Goal: Task Accomplishment & Management: Complete application form

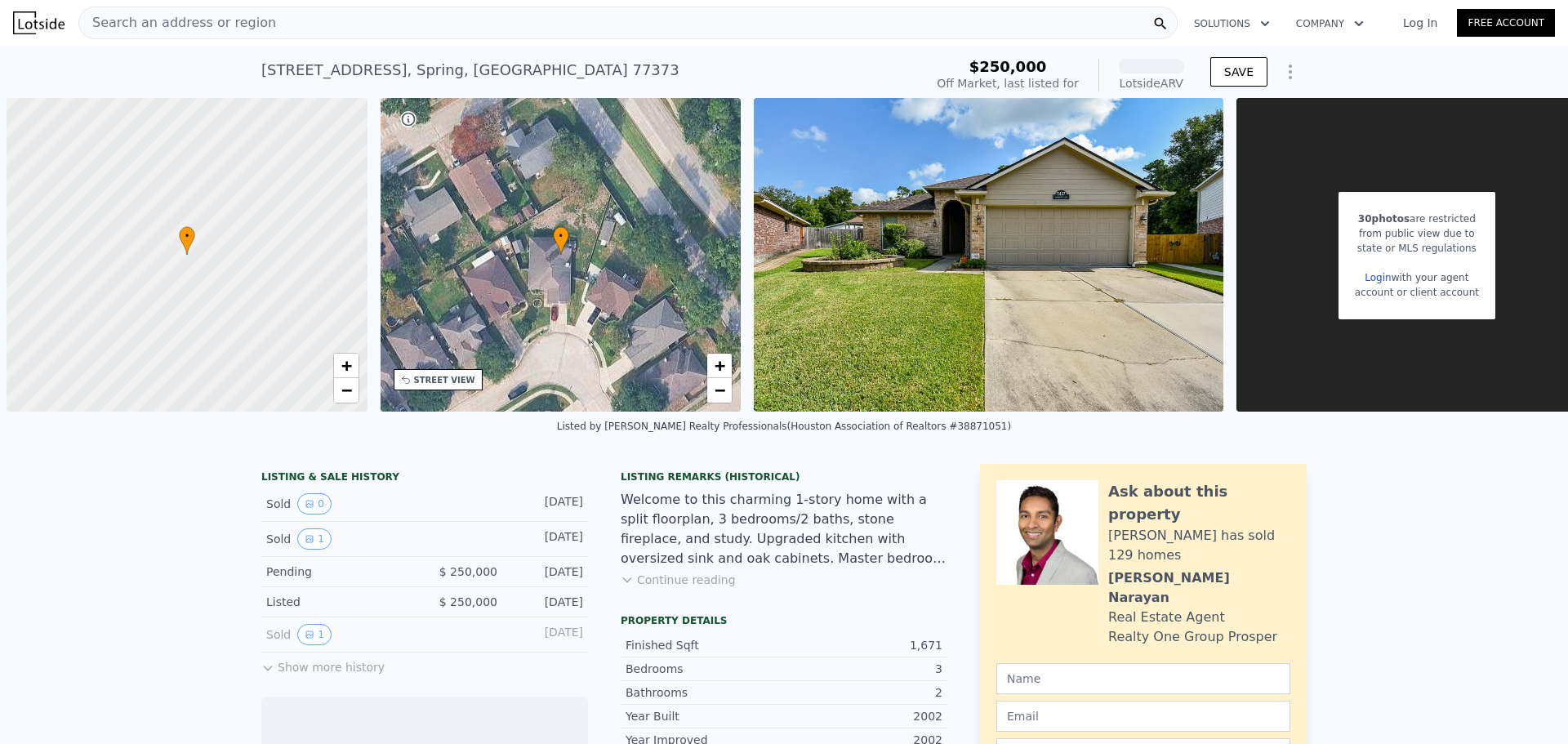
scroll to position [0, 7]
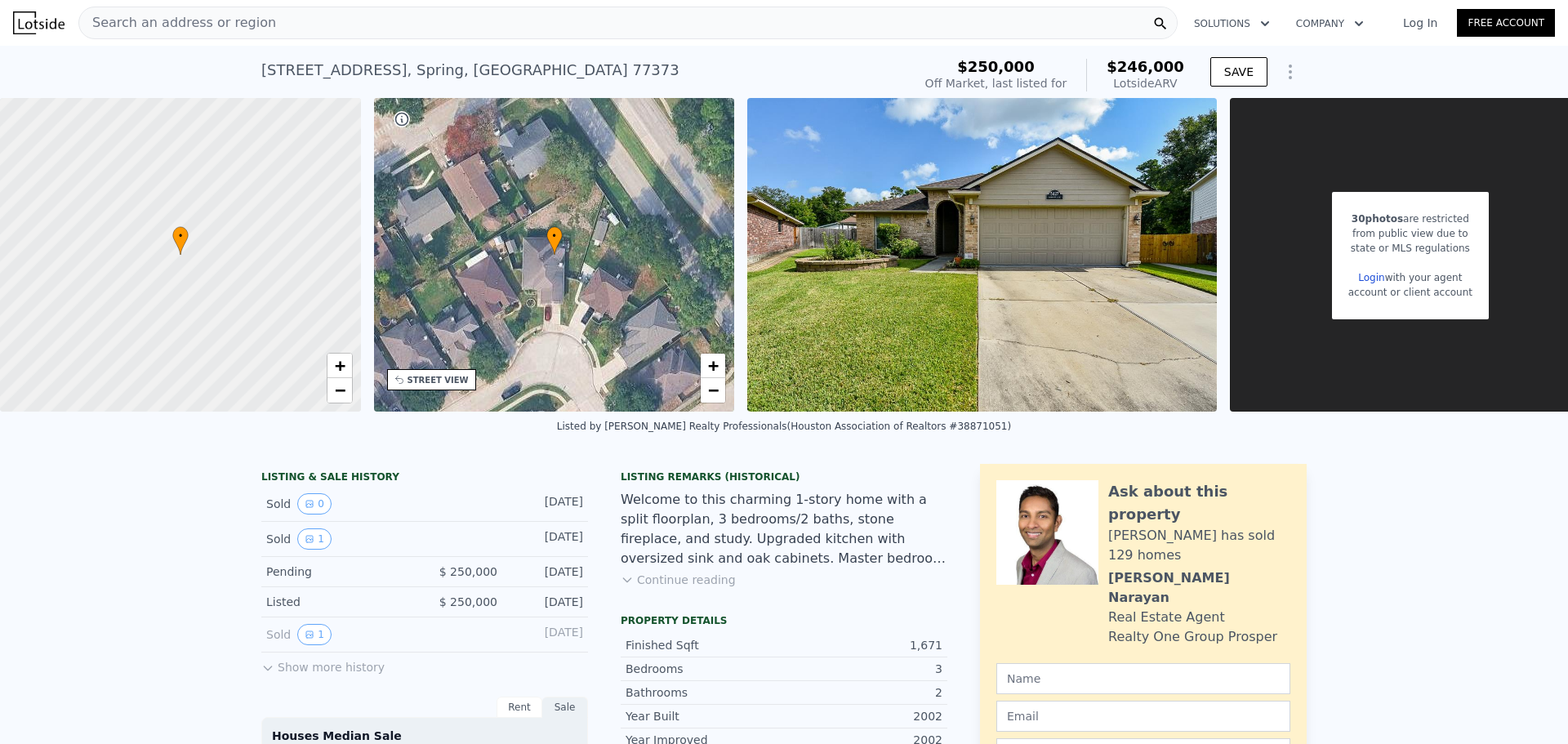
click at [1488, 26] on link "Free Account" at bounding box center [1505, 23] width 98 height 28
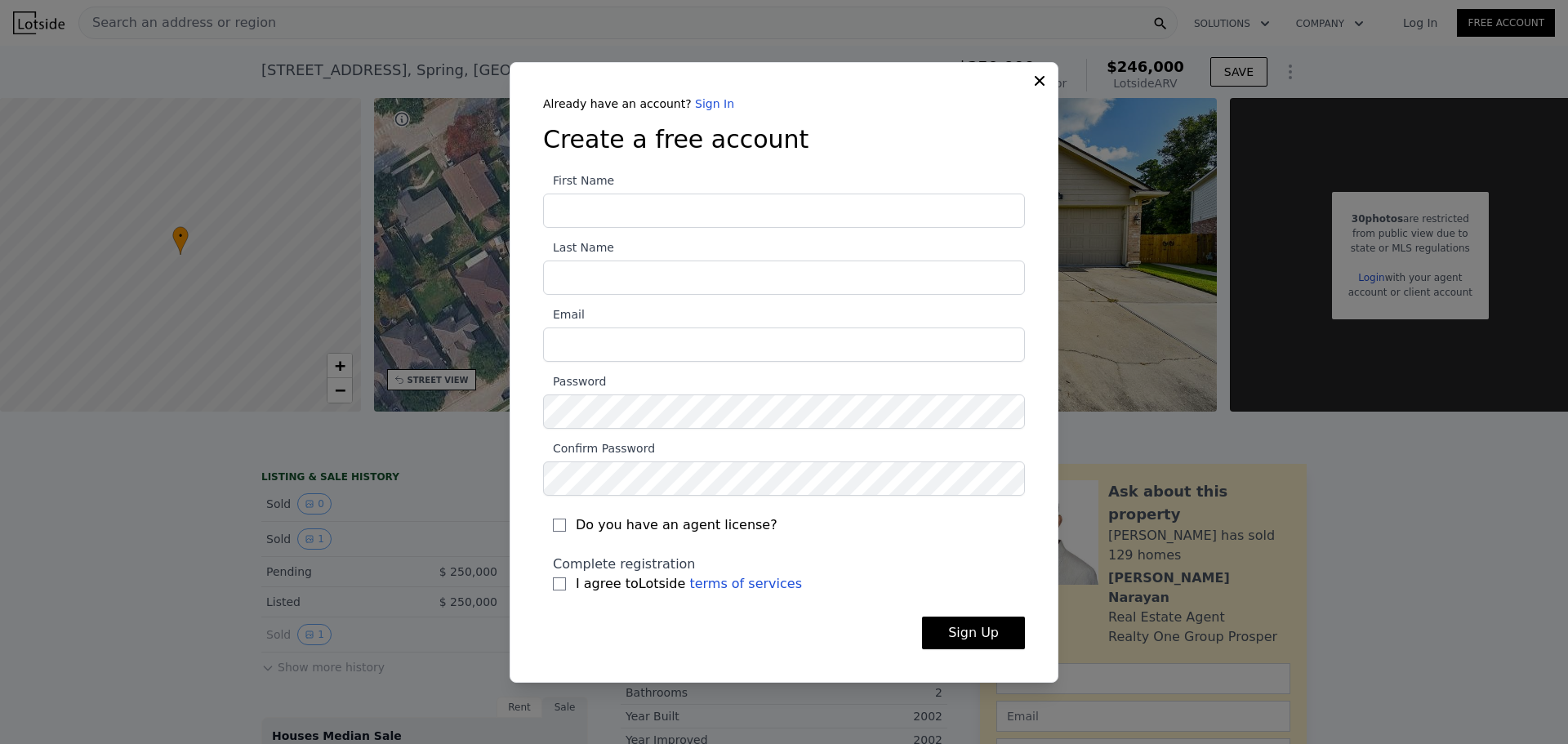
click at [659, 211] on input "First Name" at bounding box center [784, 211] width 482 height 34
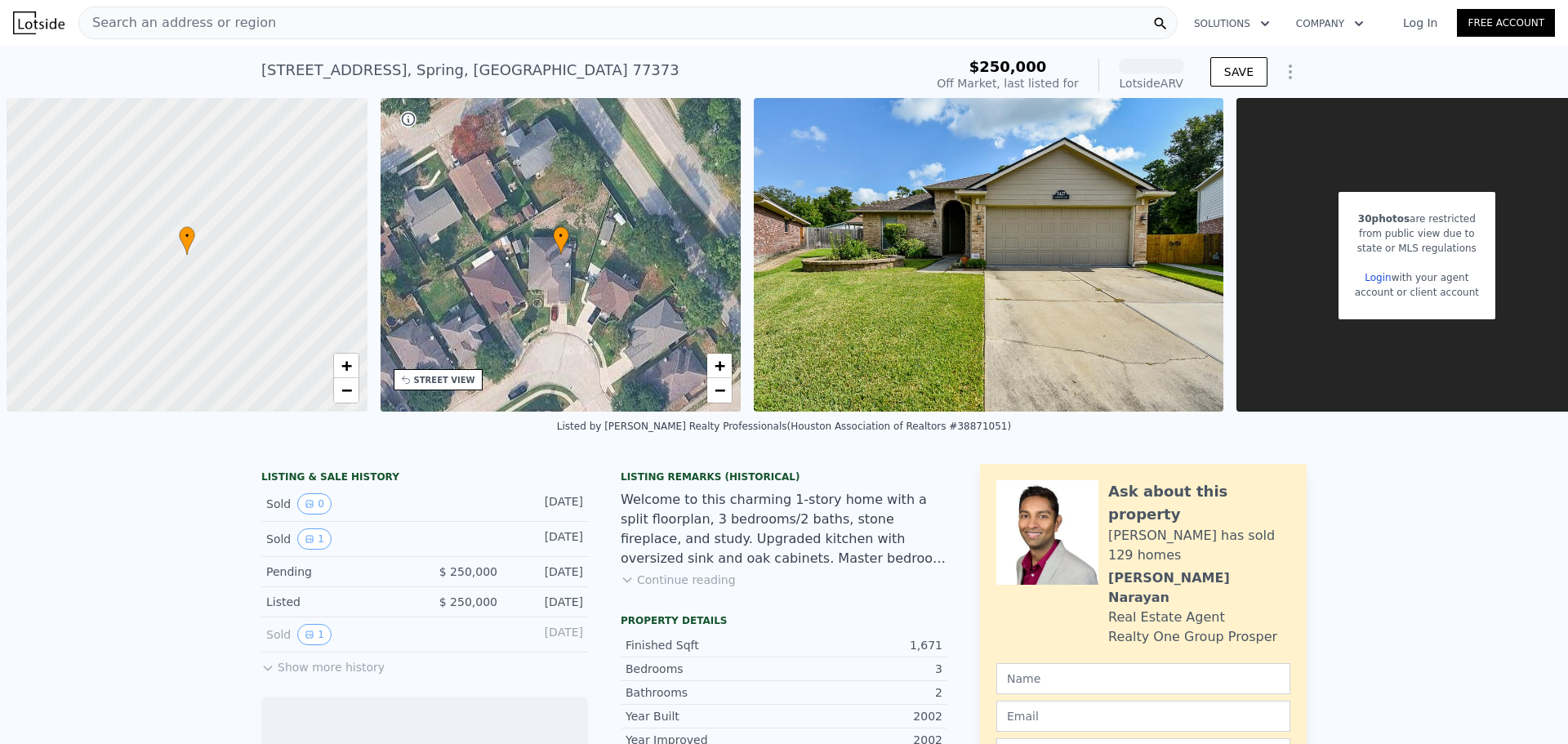
scroll to position [0, 7]
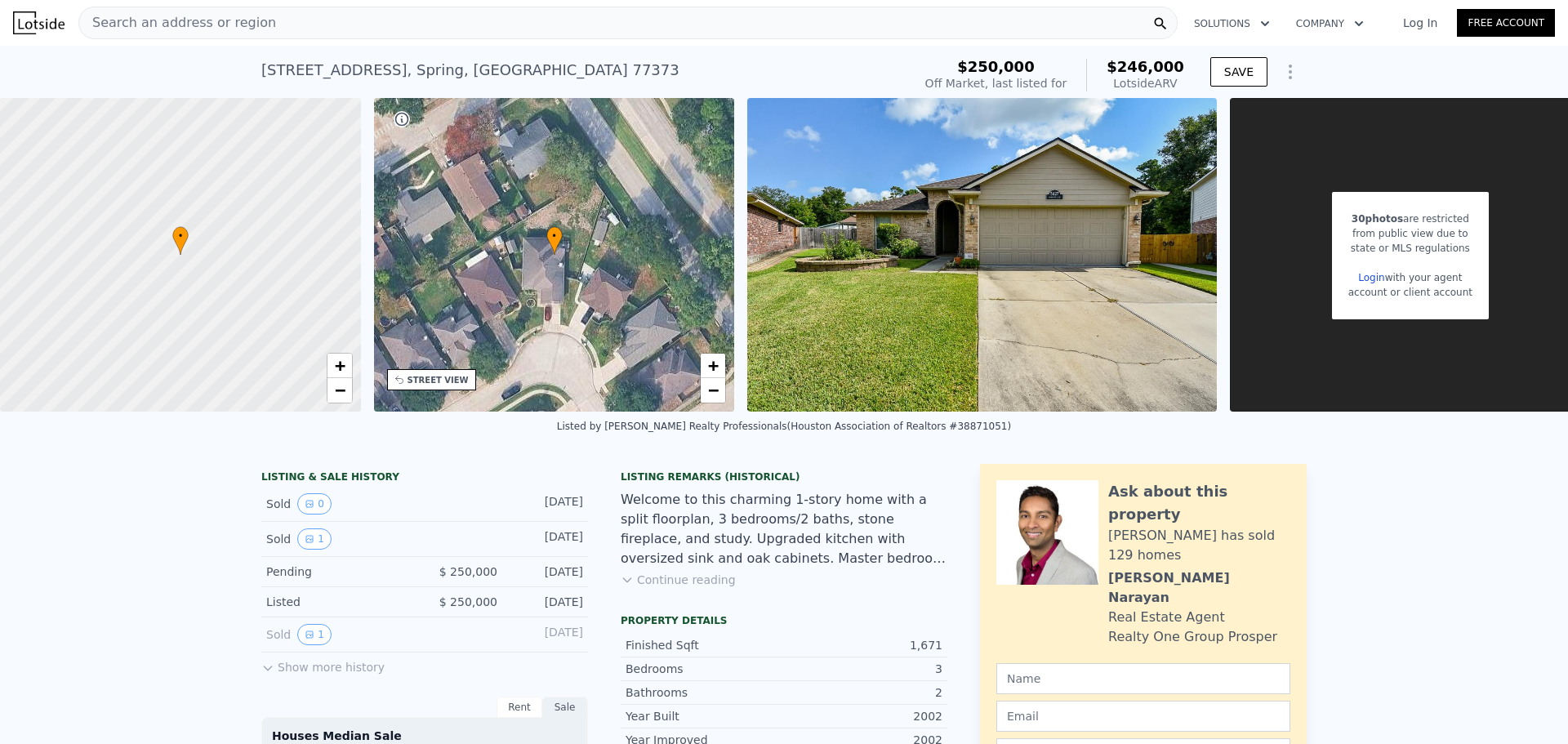
click at [1485, 25] on link "Free Account" at bounding box center [1505, 23] width 98 height 28
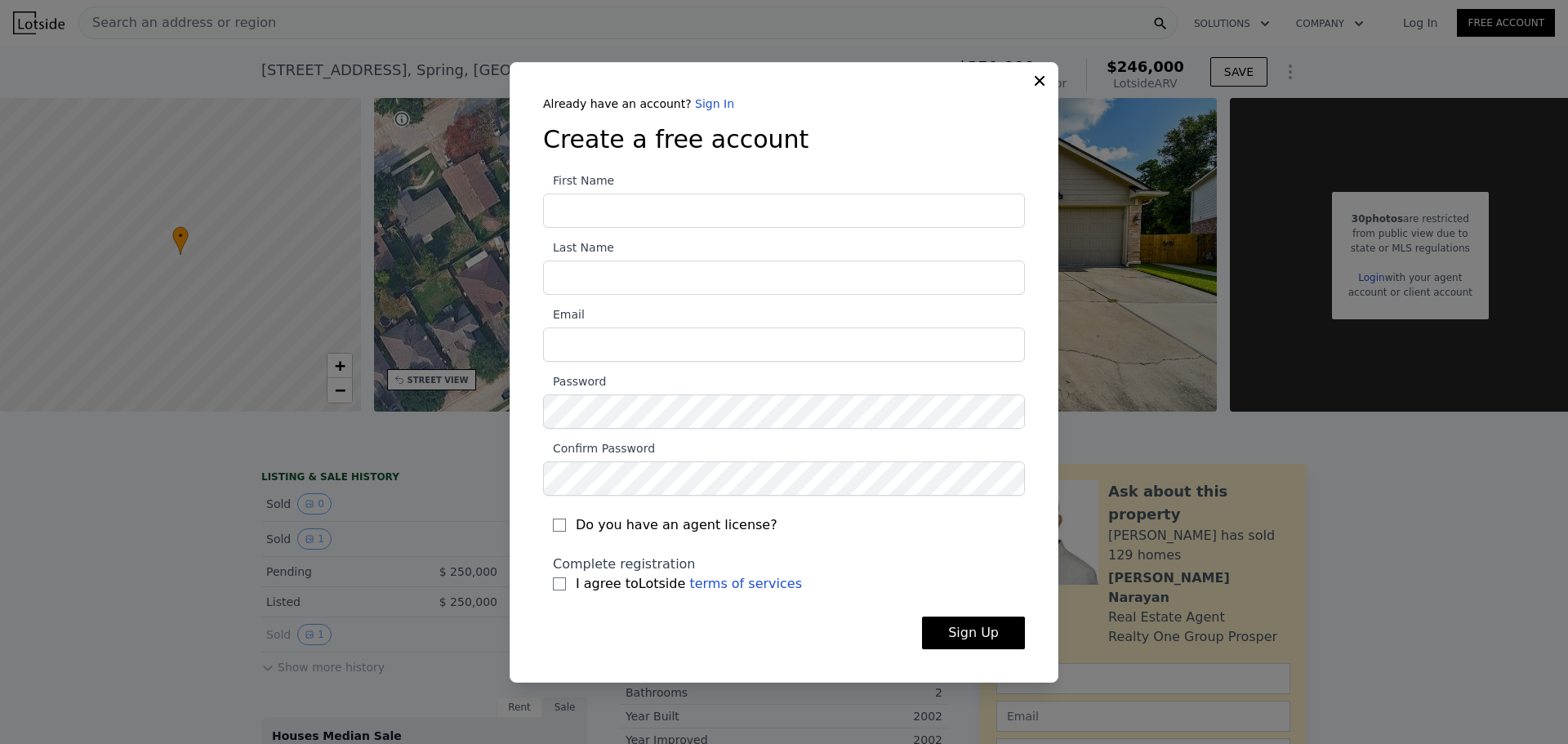
click at [731, 210] on input "First Name" at bounding box center [784, 211] width 482 height 34
type input "Rimanda"
type input "Lover"
type input "[EMAIL_ADDRESS][DOMAIN_NAME]"
click at [556, 525] on input "Do you have an agent license?" at bounding box center [559, 525] width 13 height 13
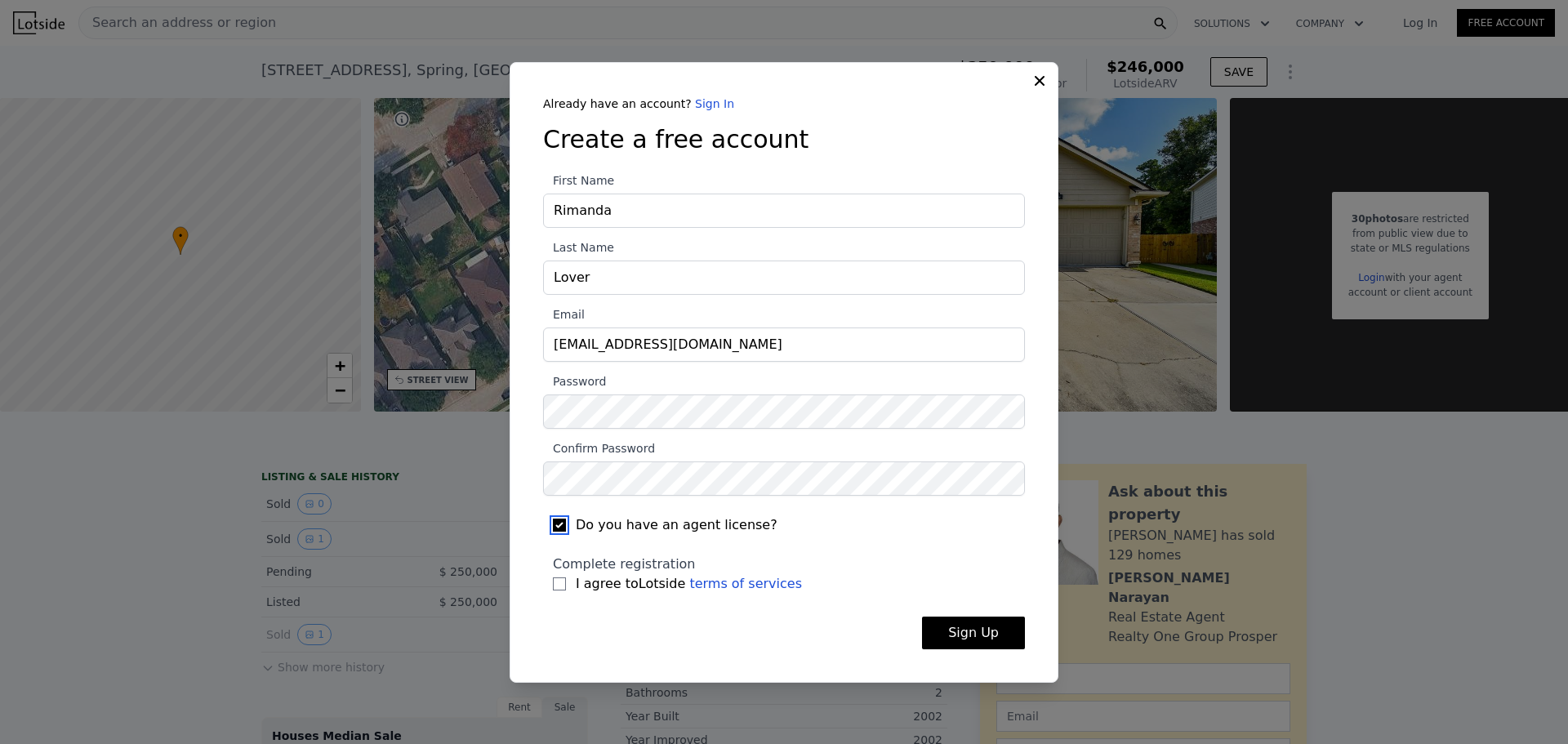
click at [563, 526] on input "Do you have an agent license?" at bounding box center [559, 525] width 13 height 13
checkbox input "false"
click at [564, 587] on input "I agree to Lotside terms of services" at bounding box center [559, 584] width 13 height 13
checkbox input "true"
click at [991, 614] on form "First Name [PERSON_NAME] Last Name Lover Email [EMAIL_ADDRESS][DOMAIN_NAME] Pas…" at bounding box center [784, 412] width 482 height 502
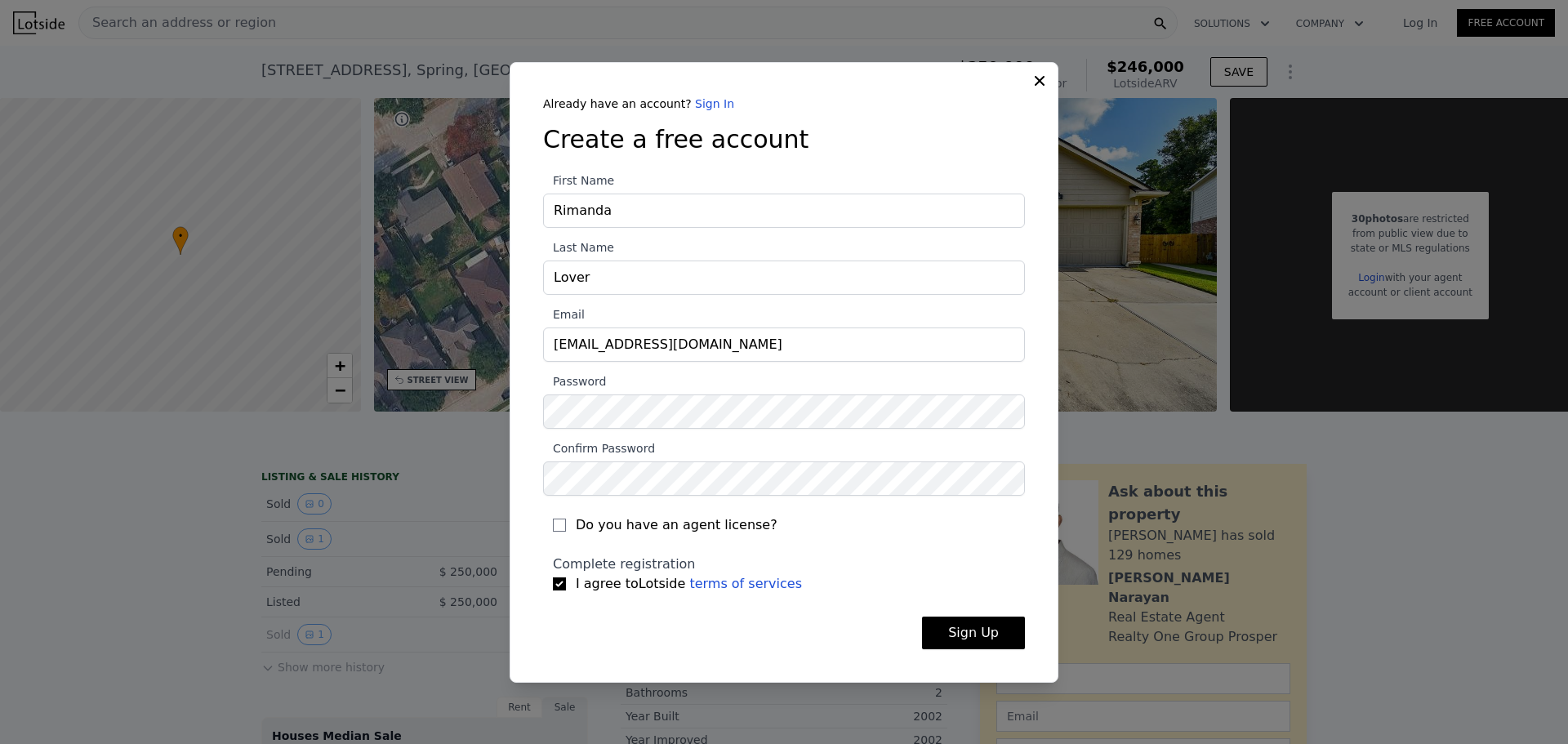
click at [988, 623] on button "Sign Up" at bounding box center [973, 633] width 103 height 33
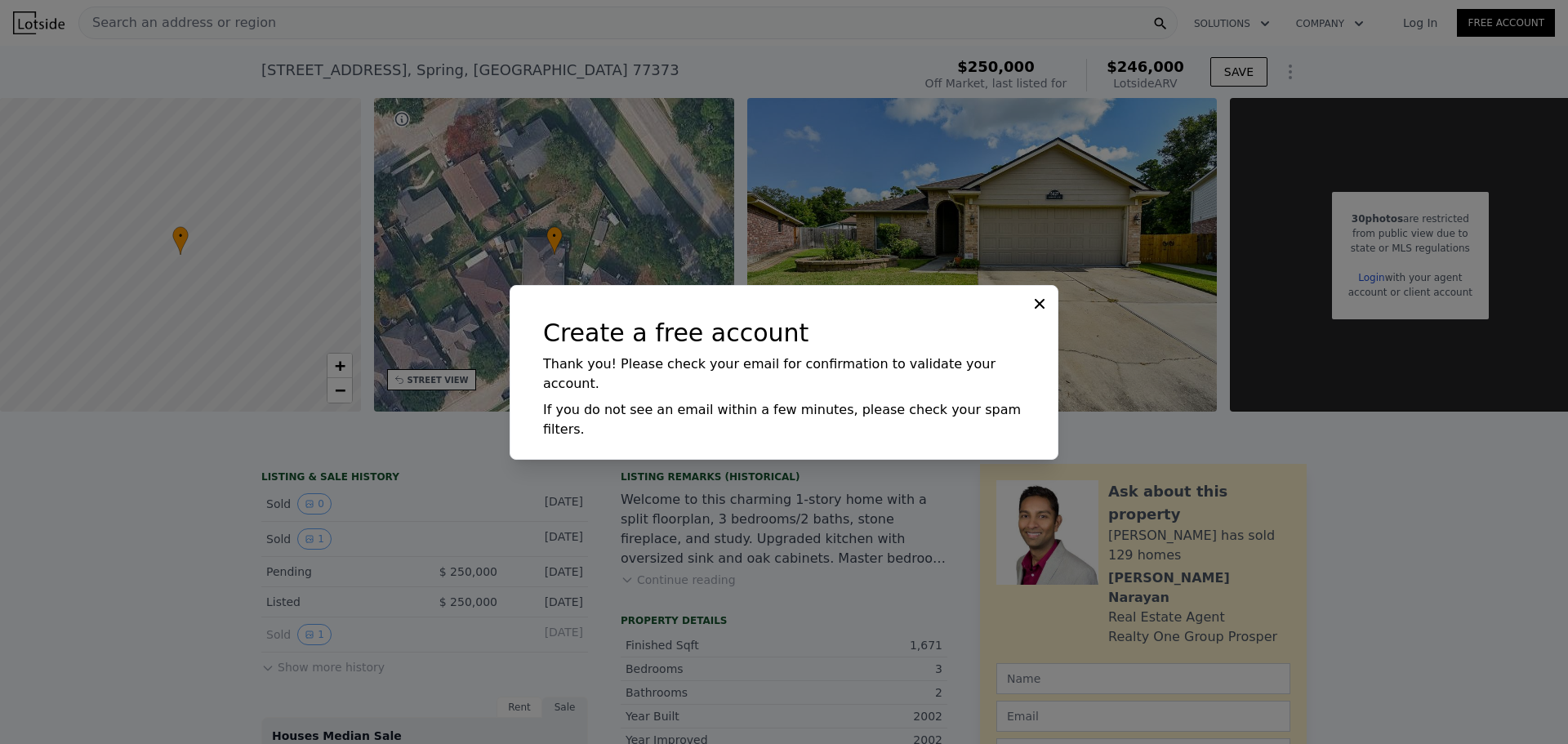
click at [1039, 312] on icon at bounding box center [1039, 304] width 17 height 17
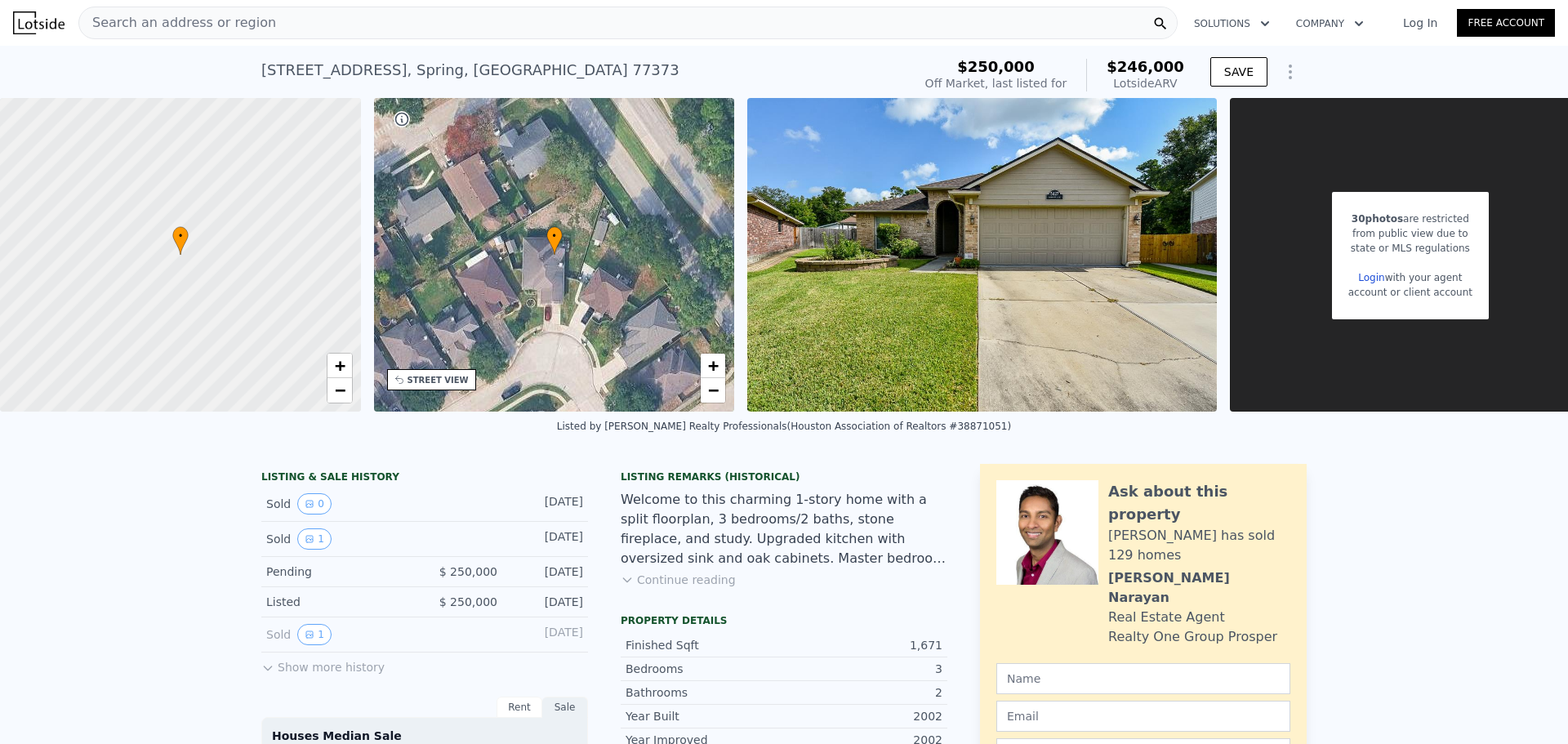
click at [1423, 20] on link "Log In" at bounding box center [1420, 23] width 74 height 17
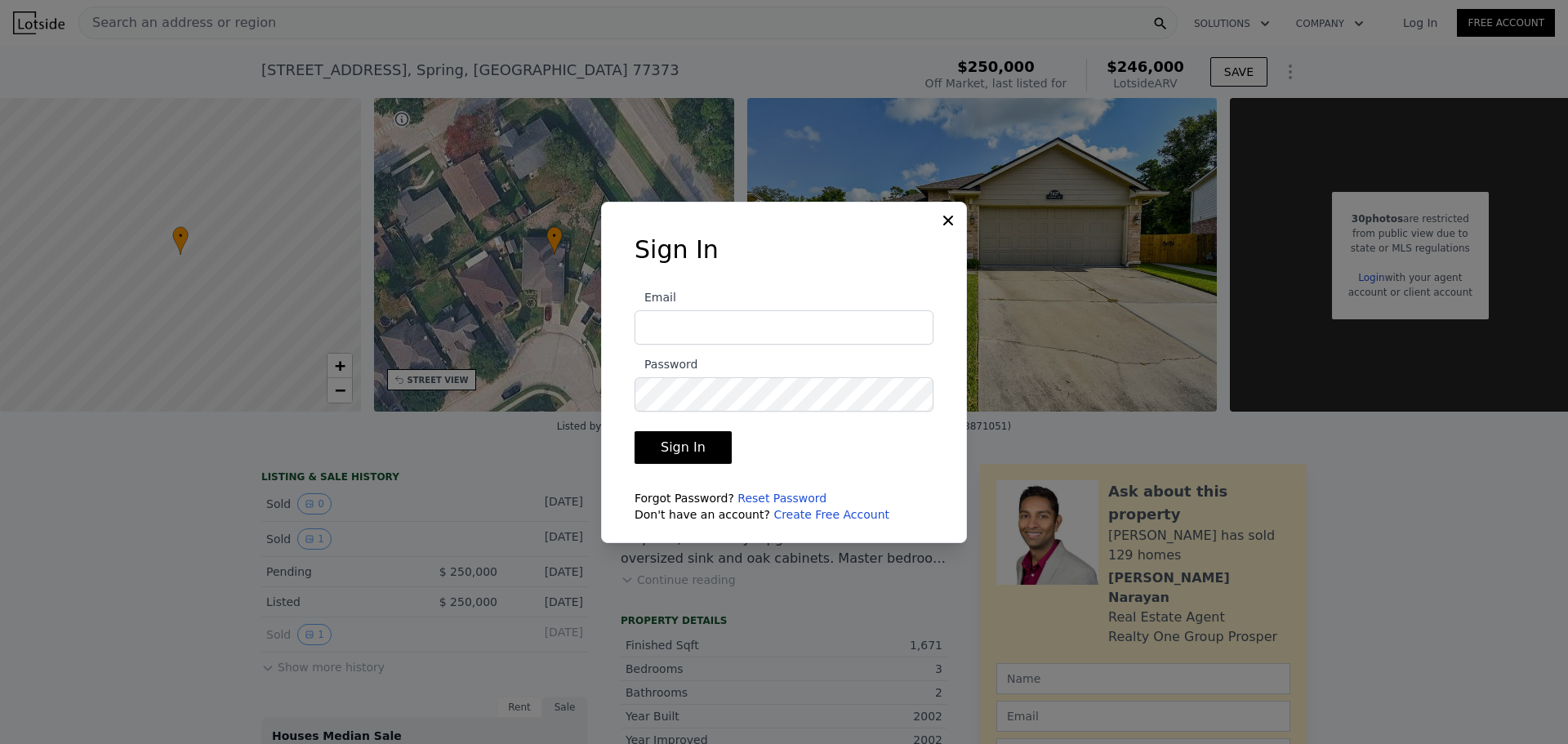
click at [764, 325] on input "Email" at bounding box center [784, 327] width 299 height 34
